Goal: Complete application form

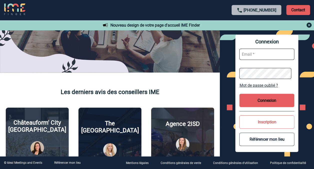
scroll to position [116, 0]
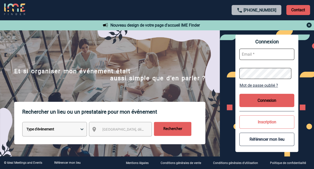
click at [271, 97] on button "Connexion" at bounding box center [267, 100] width 55 height 13
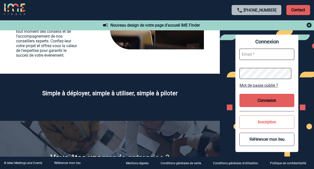
scroll to position [900, 0]
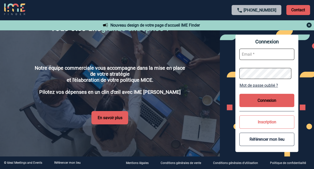
click at [282, 102] on button "Connexion" at bounding box center [267, 100] width 55 height 13
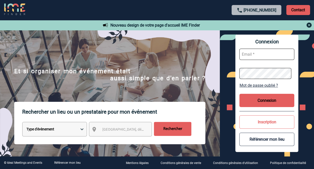
click at [275, 125] on button "Inscription" at bounding box center [267, 121] width 55 height 13
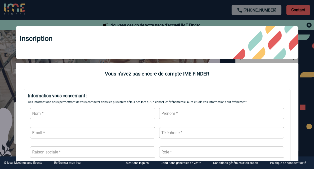
click at [313, 25] on div at bounding box center [157, 84] width 314 height 169
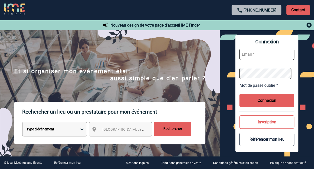
click at [267, 51] on body "+33 1 45 72 07 14 Contact Contact Nouveau design de votre page d'accueil IME Fi…" at bounding box center [157, 84] width 314 height 169
click at [267, 51] on input "text" at bounding box center [267, 54] width 55 height 11
click at [265, 53] on input "text" at bounding box center [267, 54] width 55 height 11
paste input "Sara.OULADAMAR@sanofi.com"
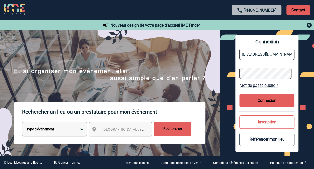
type input "Sara.OULADAMAR@sanofi.com"
click at [270, 100] on button "Connexion" at bounding box center [267, 100] width 55 height 13
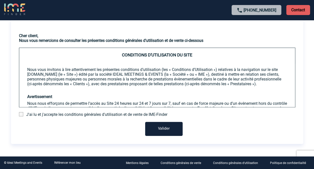
scroll to position [22, 0]
click at [42, 65] on p at bounding box center [157, 64] width 260 height 5
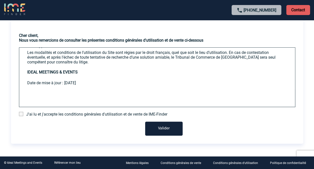
scroll to position [1008, 0]
click at [19, 115] on span at bounding box center [21, 114] width 4 height 4
click at [0, 0] on input "checkbox" at bounding box center [0, 0] width 0 height 0
click at [158, 129] on button "Valider" at bounding box center [164, 128] width 38 height 14
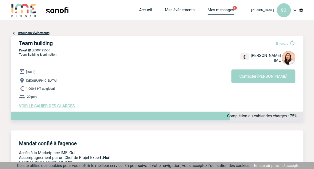
click at [217, 8] on link "Mes messages" at bounding box center [221, 11] width 27 height 7
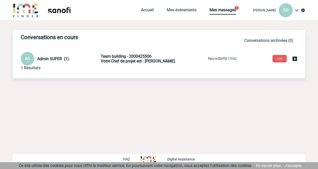
click at [136, 60] on span "Votre Chef de projet est : NOBLET Melissa." at bounding box center [138, 61] width 75 height 5
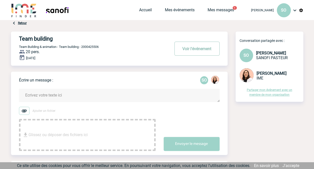
click at [196, 51] on button "Voir l'événement" at bounding box center [197, 49] width 45 height 14
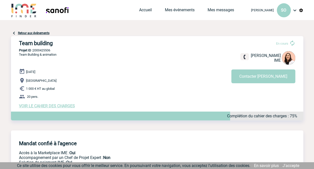
click at [51, 105] on span "VOIR LE CAHIER DES CHARGES" at bounding box center [47, 105] width 56 height 5
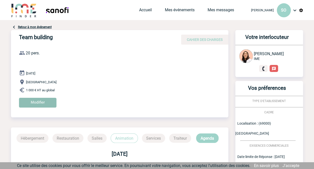
click at [38, 102] on input "Modifier" at bounding box center [38, 103] width 38 height 10
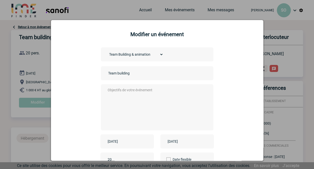
scroll to position [45, 0]
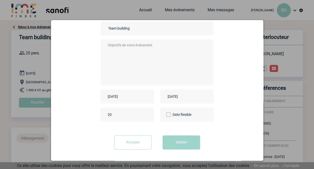
click at [119, 115] on input "20" at bounding box center [130, 114] width 47 height 7
click at [145, 113] on input "21" at bounding box center [130, 114] width 47 height 7
click at [145, 113] on input "22" at bounding box center [130, 114] width 47 height 7
click at [145, 113] on input "23" at bounding box center [130, 114] width 47 height 7
click at [145, 113] on input "24" at bounding box center [130, 114] width 47 height 7
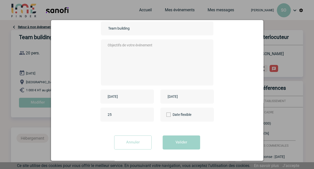
click at [145, 113] on input "25" at bounding box center [130, 114] width 47 height 7
click at [145, 113] on input "26" at bounding box center [130, 114] width 47 height 7
click at [145, 113] on input "52" at bounding box center [130, 114] width 47 height 7
click at [145, 113] on input "53" at bounding box center [130, 114] width 47 height 7
click at [145, 113] on input "54" at bounding box center [130, 114] width 47 height 7
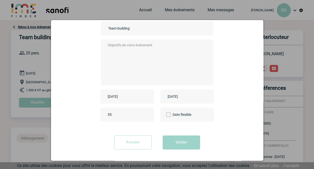
click at [145, 113] on input "55" at bounding box center [130, 114] width 47 height 7
click at [145, 113] on input "56" at bounding box center [130, 114] width 47 height 7
click at [145, 113] on input "57" at bounding box center [130, 114] width 47 height 7
click at [145, 113] on input "58" at bounding box center [130, 114] width 47 height 7
click at [145, 113] on input "59" at bounding box center [130, 114] width 47 height 7
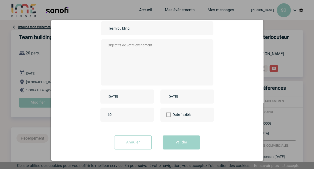
click at [145, 113] on input "60" at bounding box center [130, 114] width 47 height 7
click at [145, 113] on input "61" at bounding box center [130, 114] width 47 height 7
click at [145, 113] on input "62" at bounding box center [130, 114] width 47 height 7
click at [145, 113] on input "63" at bounding box center [130, 114] width 47 height 7
click at [145, 113] on input "64" at bounding box center [130, 114] width 47 height 7
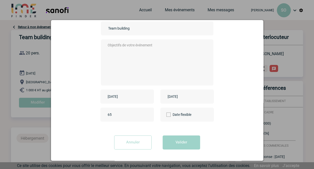
click at [145, 113] on input "65" at bounding box center [130, 114] width 47 height 7
click at [145, 113] on input "66" at bounding box center [130, 114] width 47 height 7
click at [145, 113] on input "67" at bounding box center [130, 114] width 47 height 7
click at [145, 113] on input "68" at bounding box center [130, 114] width 47 height 7
click at [145, 113] on input "69" at bounding box center [130, 114] width 47 height 7
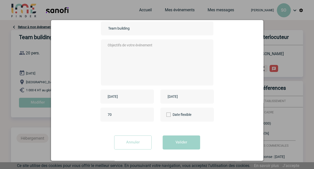
type input "70"
click at [145, 113] on input "70" at bounding box center [130, 114] width 47 height 7
click at [129, 95] on input "[DATE]" at bounding box center [124, 96] width 35 height 7
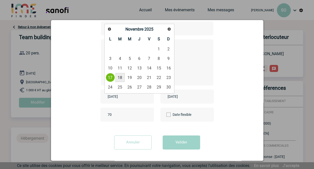
click at [123, 75] on link "18" at bounding box center [120, 77] width 9 height 9
type input "[DATE]"
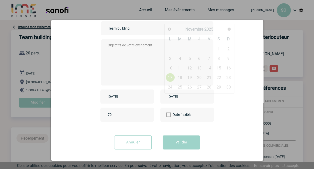
click at [186, 94] on input "[DATE]" at bounding box center [184, 96] width 35 height 7
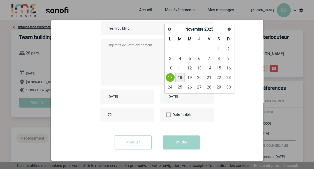
click at [182, 80] on link "18" at bounding box center [180, 77] width 9 height 9
type input "[DATE]"
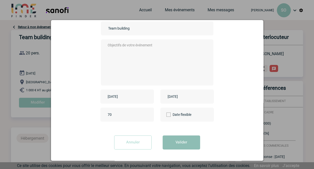
click at [180, 141] on button "Valider" at bounding box center [182, 142] width 38 height 14
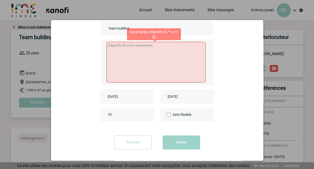
click at [152, 59] on textarea at bounding box center [156, 62] width 99 height 41
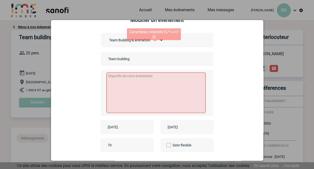
scroll to position [0, 0]
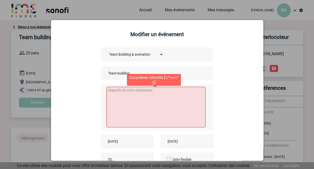
click at [171, 119] on textarea at bounding box center [156, 107] width 99 height 41
click at [144, 98] on textarea at bounding box center [156, 107] width 99 height 41
click at [125, 93] on textarea "Un eveneement" at bounding box center [156, 107] width 99 height 41
click at [185, 92] on textarea "Un évènement qui pourrait avoir lieu à l'extérieur. -" at bounding box center [156, 107] width 99 height 41
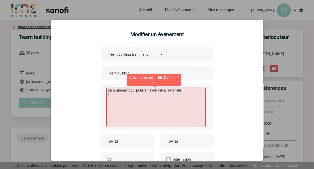
click at [148, 89] on textarea "Un évènement qui pourrait avoir lieu à l'extérieur -" at bounding box center [156, 107] width 99 height 41
click at [141, 95] on textarea "Un évènement qui pourrait, de préférence, avoir lieu à l'extérieur -" at bounding box center [156, 107] width 99 height 41
click at [136, 100] on textarea "Un évènement qui pourrait, de préférence, avoir lieu à l'extérieur. -" at bounding box center [156, 107] width 99 height 41
type textarea "Un évènement qui pourrait, de préférence, avoir lieu à l'extérieur. - Renforcer…"
click at [134, 100] on textarea "Un évènement qui pourrait, de préférence, avoir lieu à l'extérieur. - Renforcer…" at bounding box center [156, 107] width 99 height 41
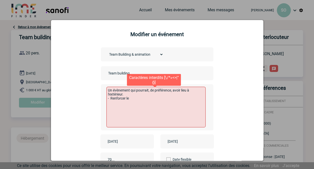
drag, startPoint x: 133, startPoint y: 100, endPoint x: 101, endPoint y: 88, distance: 34.6
click at [101, 88] on div "Un évènement qui pourrait, de préférence, avoir lieu à l'extérieur. - Renforcer…" at bounding box center [157, 107] width 113 height 46
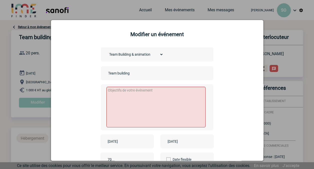
paste textarea "Renforcer la cohésion"
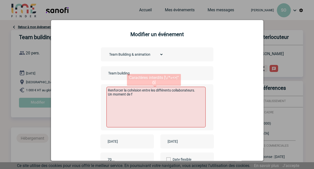
drag, startPoint x: 142, startPoint y: 99, endPoint x: 101, endPoint y: 93, distance: 40.9
click at [101, 93] on div "Renforcer la cohésion entre les différents collaborateurs. Un moment de f" at bounding box center [157, 107] width 113 height 46
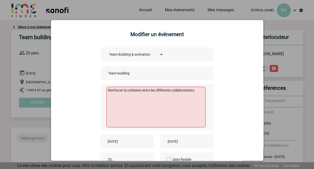
click at [224, 97] on div "Choisissez un type d'évènement Séminaire avec nuitée Séminaire sans nuitée Repa…" at bounding box center [157, 111] width 200 height 128
click at [211, 106] on div "Renforcer la cohésion entre les différents collaborateurs." at bounding box center [157, 107] width 113 height 46
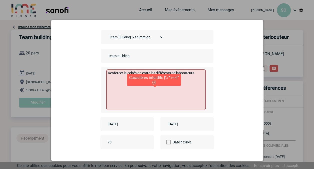
scroll to position [17, 0]
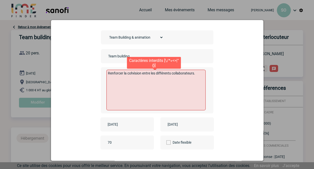
click at [198, 73] on textarea "Renforcer la cohésion entre les différents collaborateurs." at bounding box center [156, 90] width 99 height 41
paste textarea "Offrir un moment de détente"
click at [196, 76] on textarea "Renforcer la cohésion entre les différents collaborateurs. Offrir un moment de …" at bounding box center [156, 90] width 99 height 41
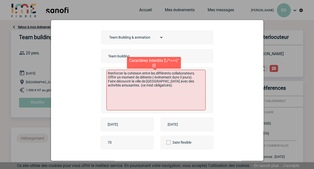
click at [200, 82] on textarea "Renforcer la cohésion entre les différents collaborateurs. Offrir un moment de …" at bounding box center [156, 90] width 99 height 41
click at [151, 89] on textarea "Renforcer la cohésion entre les différents collaborateurs. Offrir un moment de …" at bounding box center [156, 90] width 99 height 41
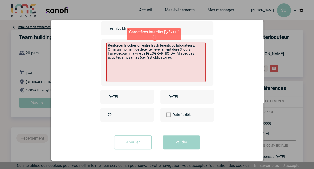
scroll to position [33, 0]
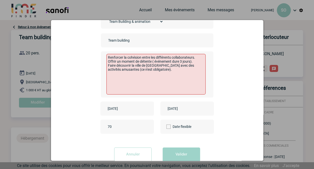
drag, startPoint x: 138, startPoint y: 72, endPoint x: 103, endPoint y: 71, distance: 34.8
click at [103, 71] on div "Renforcer la cohésion entre les différents collaborateurs. Offrir un moment de …" at bounding box center [157, 74] width 113 height 46
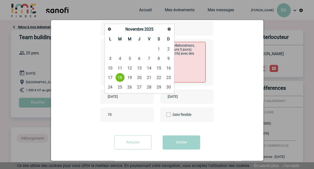
drag, startPoint x: 132, startPoint y: 94, endPoint x: 121, endPoint y: 77, distance: 20.0
click at [121, 77] on link "18" at bounding box center [120, 77] width 9 height 9
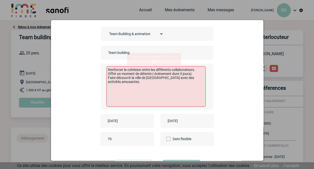
scroll to position [16, 0]
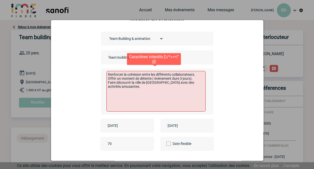
click at [154, 78] on textarea "Renforcer la cohésion entre les différents collaborateurs. Offrir un moment de …" at bounding box center [156, 91] width 99 height 41
click at [195, 79] on textarea "Renforcer la cohésion entre les différents collaborateurs. Offrir un moment de …" at bounding box center [156, 91] width 99 height 41
click at [195, 77] on textarea "Renforcer la cohésion entre les différents collaborateurs. Offrir un moment de …" at bounding box center [156, 91] width 99 height 41
click at [196, 75] on textarea "Renforcer la cohésion entre les différents collaborateurs. Offrir un moment de …" at bounding box center [156, 91] width 99 height 41
click at [154, 81] on textarea "Renforcer la cohésion entre les différents collaborateurs Offrir un moment de d…" at bounding box center [156, 91] width 99 height 41
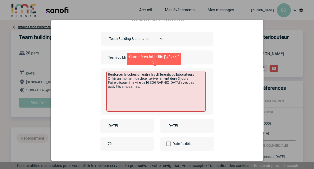
click at [202, 84] on textarea "Renforcer la cohésion entre les différents collaborateurs Offrir un moment de d…" at bounding box center [156, 91] width 99 height 41
click at [170, 103] on textarea "Renforcer la cohésion entre les différents collaborateurs Offrir un moment de d…" at bounding box center [156, 91] width 99 height 41
type textarea "Renforcer la cohésion entre les différents collaborateurs Offrir un moment de d…"
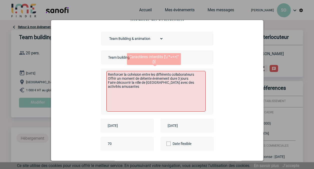
click at [220, 71] on div "Choisissez un type d'évènement Séminaire avec nuitée Séminaire sans nuitée Repa…" at bounding box center [157, 96] width 200 height 128
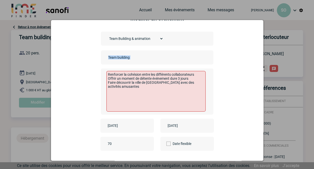
drag, startPoint x: 169, startPoint y: 52, endPoint x: 164, endPoint y: 66, distance: 14.4
click at [164, 66] on div "Choisissez un type d'évènement Séminaire avec nuitée Séminaire sans nuitée Repa…" at bounding box center [157, 96] width 200 height 128
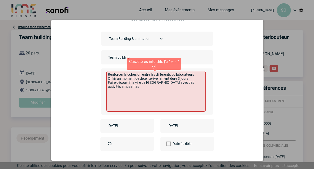
click at [159, 75] on textarea "Renforcer la cohésion entre les différents collaborateurs Offrir un moment de d…" at bounding box center [156, 91] width 99 height 41
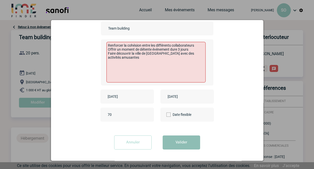
click at [186, 148] on button "Valider" at bounding box center [182, 142] width 38 height 14
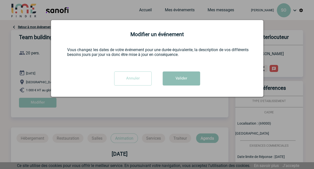
click at [170, 77] on button "Valider" at bounding box center [182, 78] width 38 height 14
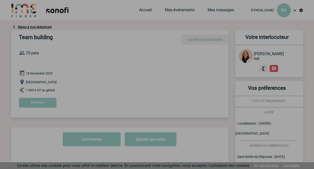
click at [170, 77] on div at bounding box center [157, 84] width 314 height 169
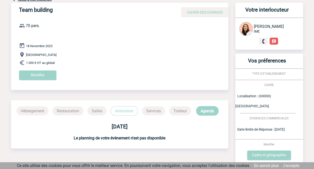
scroll to position [27, 0]
click at [41, 72] on input "Modifier" at bounding box center [38, 76] width 38 height 10
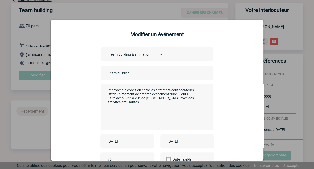
scroll to position [45, 0]
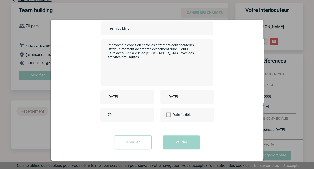
click at [202, 5] on div at bounding box center [157, 84] width 314 height 169
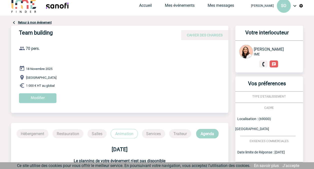
scroll to position [0, 0]
